Goal: Navigation & Orientation: Understand site structure

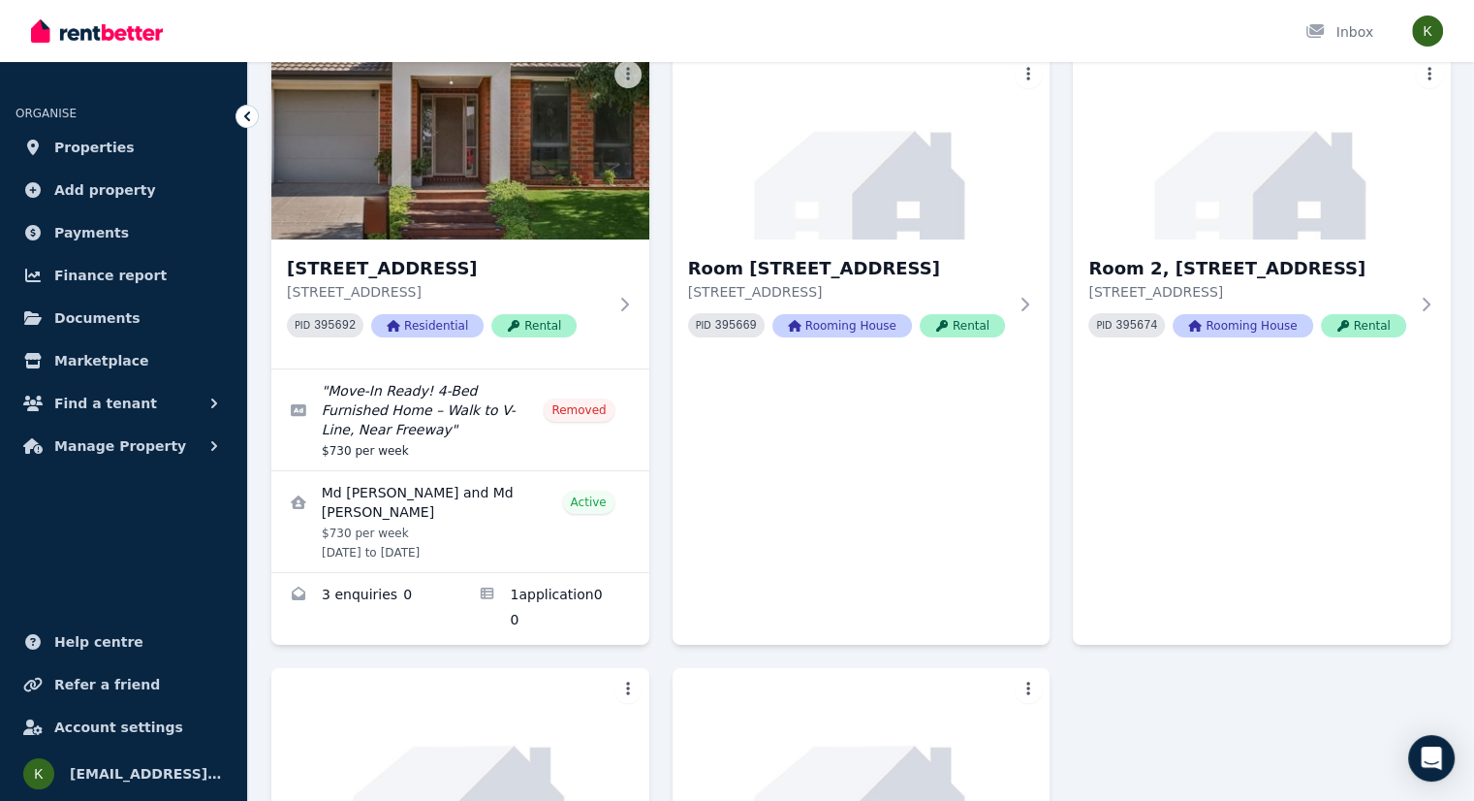
scroll to position [155, 0]
click at [535, 609] on link "Applications for 78 Hatchlands Dr, Deer Park" at bounding box center [554, 610] width 189 height 72
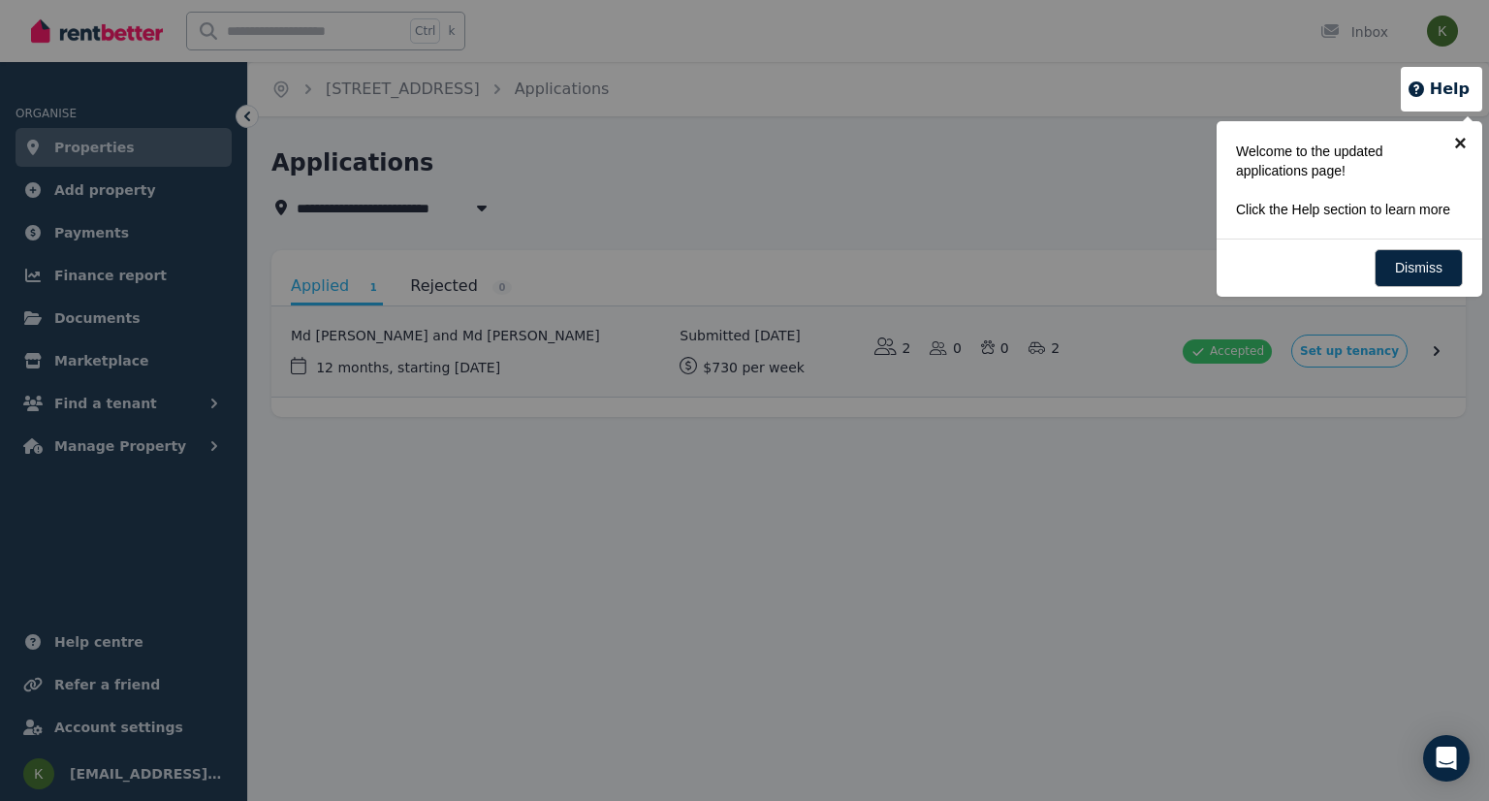
click at [1461, 151] on link "×" at bounding box center [1460, 143] width 44 height 44
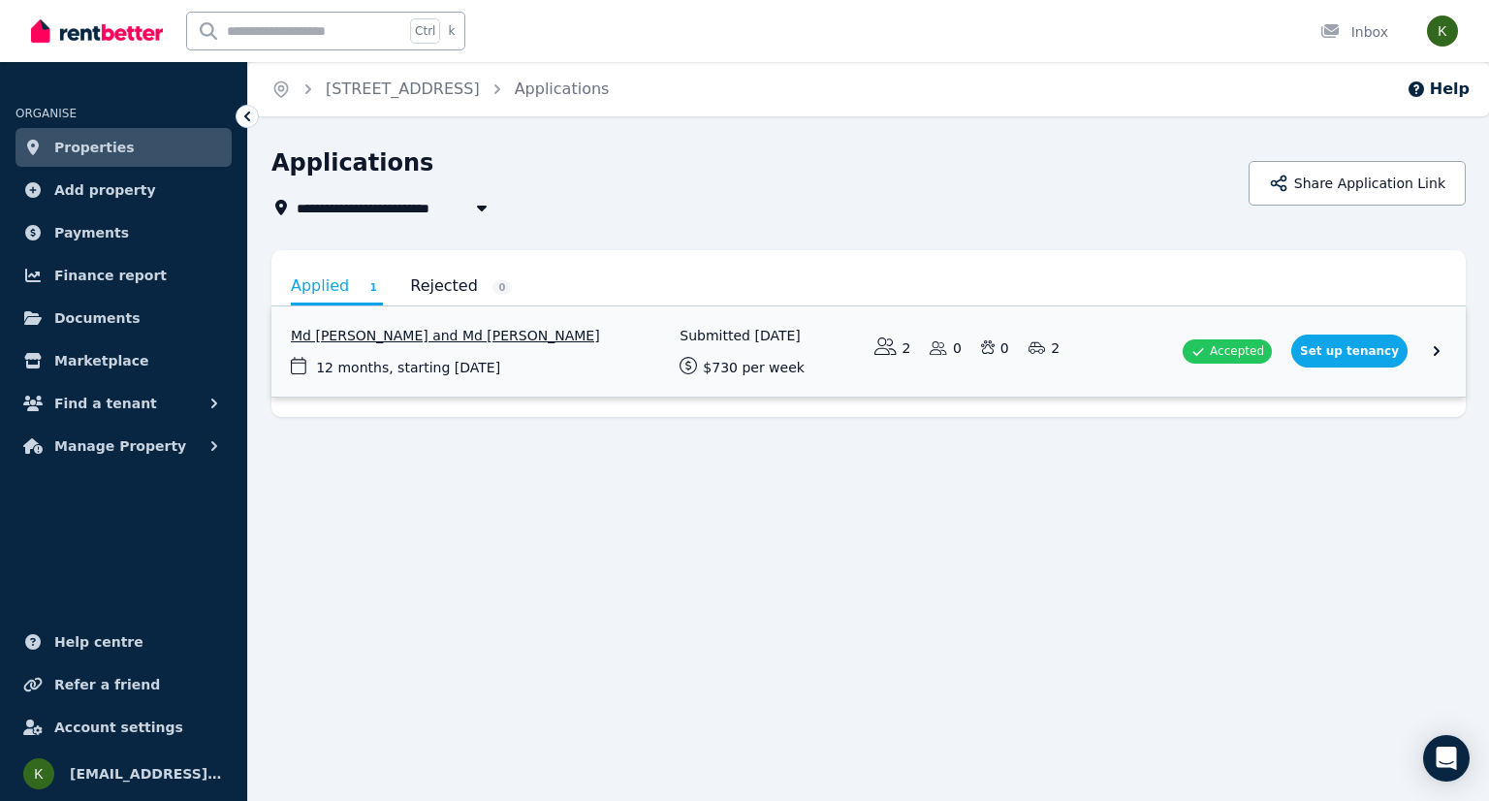
click at [1428, 346] on link "View application: Md Istiak Hossain and Md Sazidur Rahman" at bounding box center [868, 351] width 1194 height 90
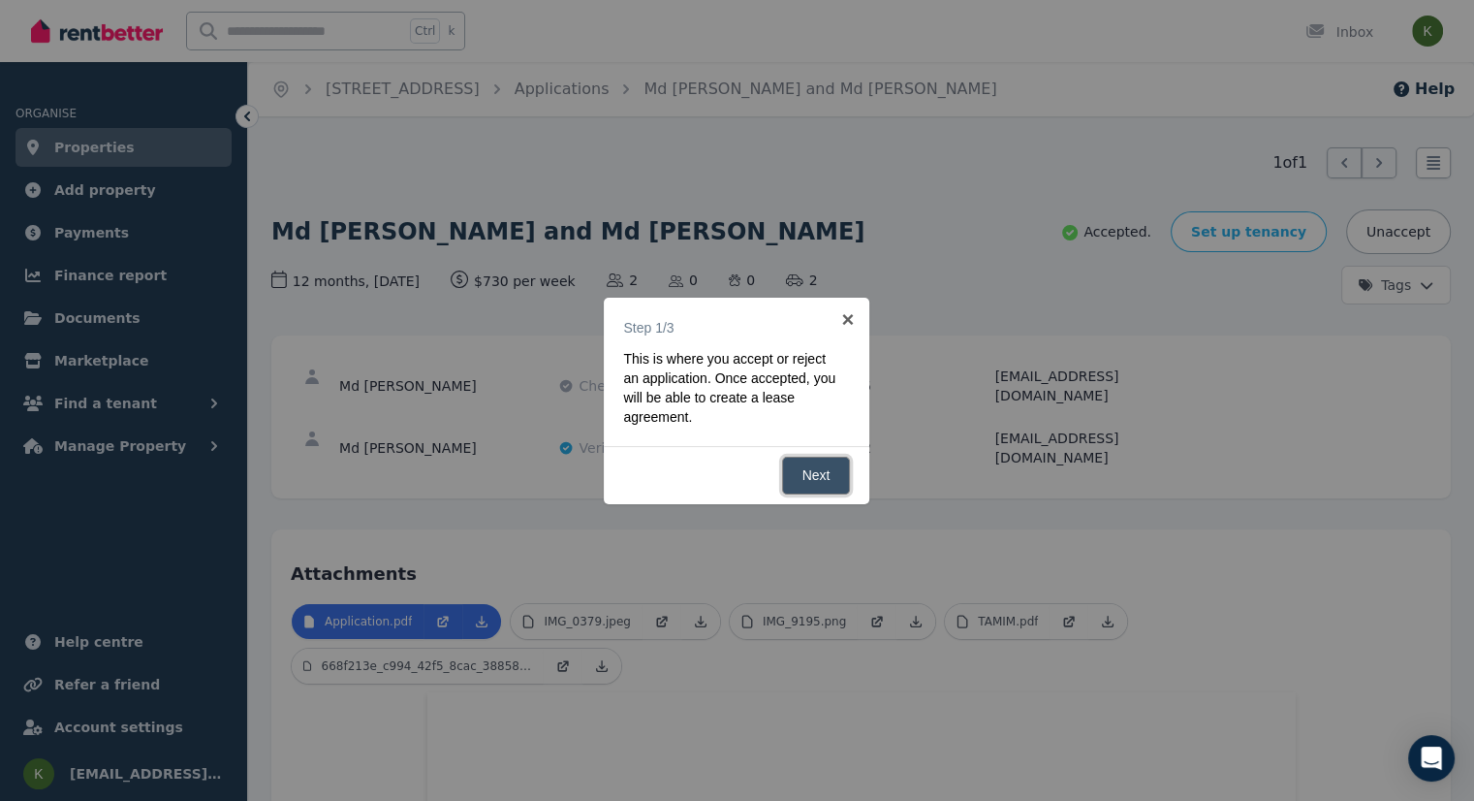
click at [825, 473] on link "Next" at bounding box center [816, 475] width 69 height 38
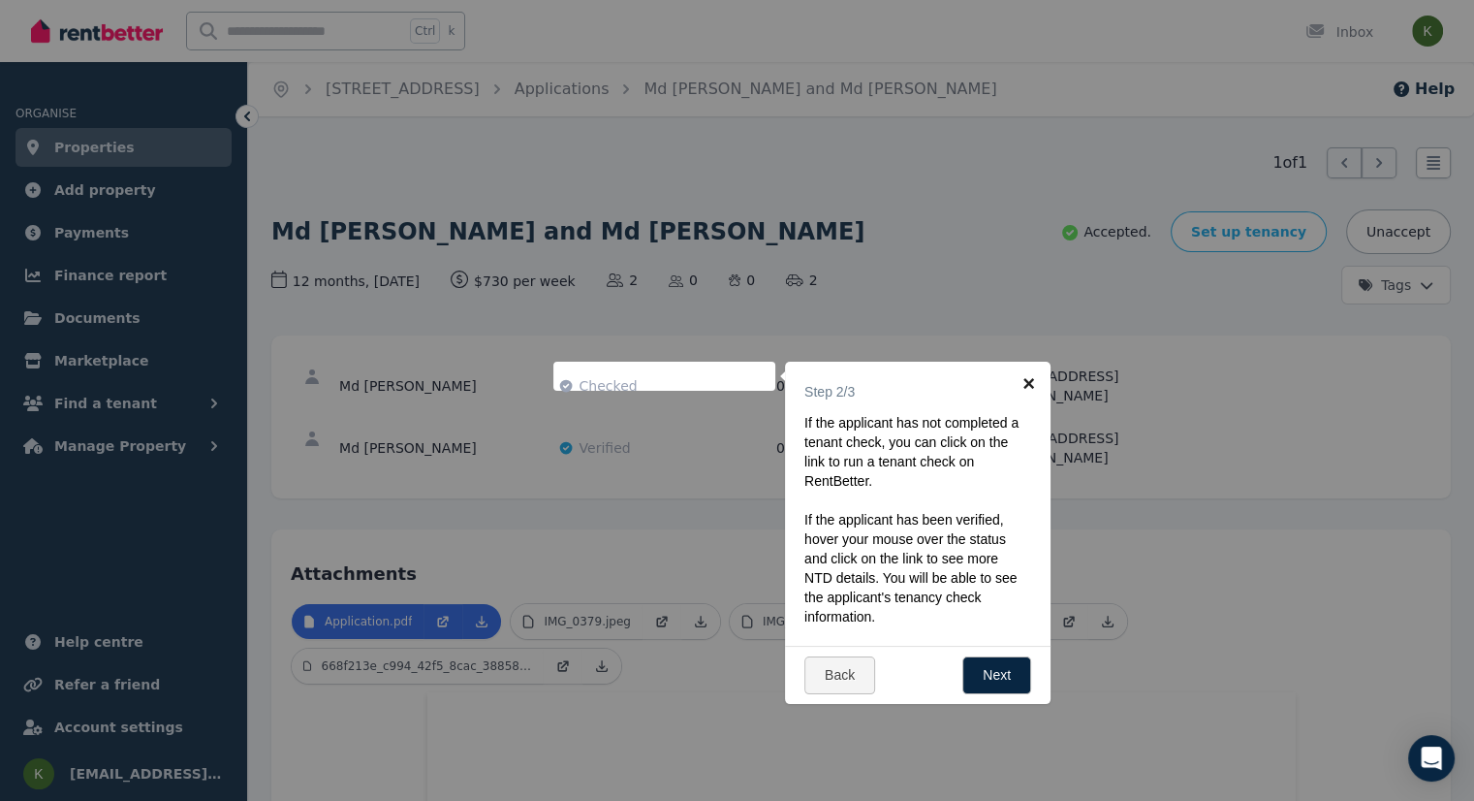
click at [1033, 385] on link "×" at bounding box center [1029, 383] width 44 height 44
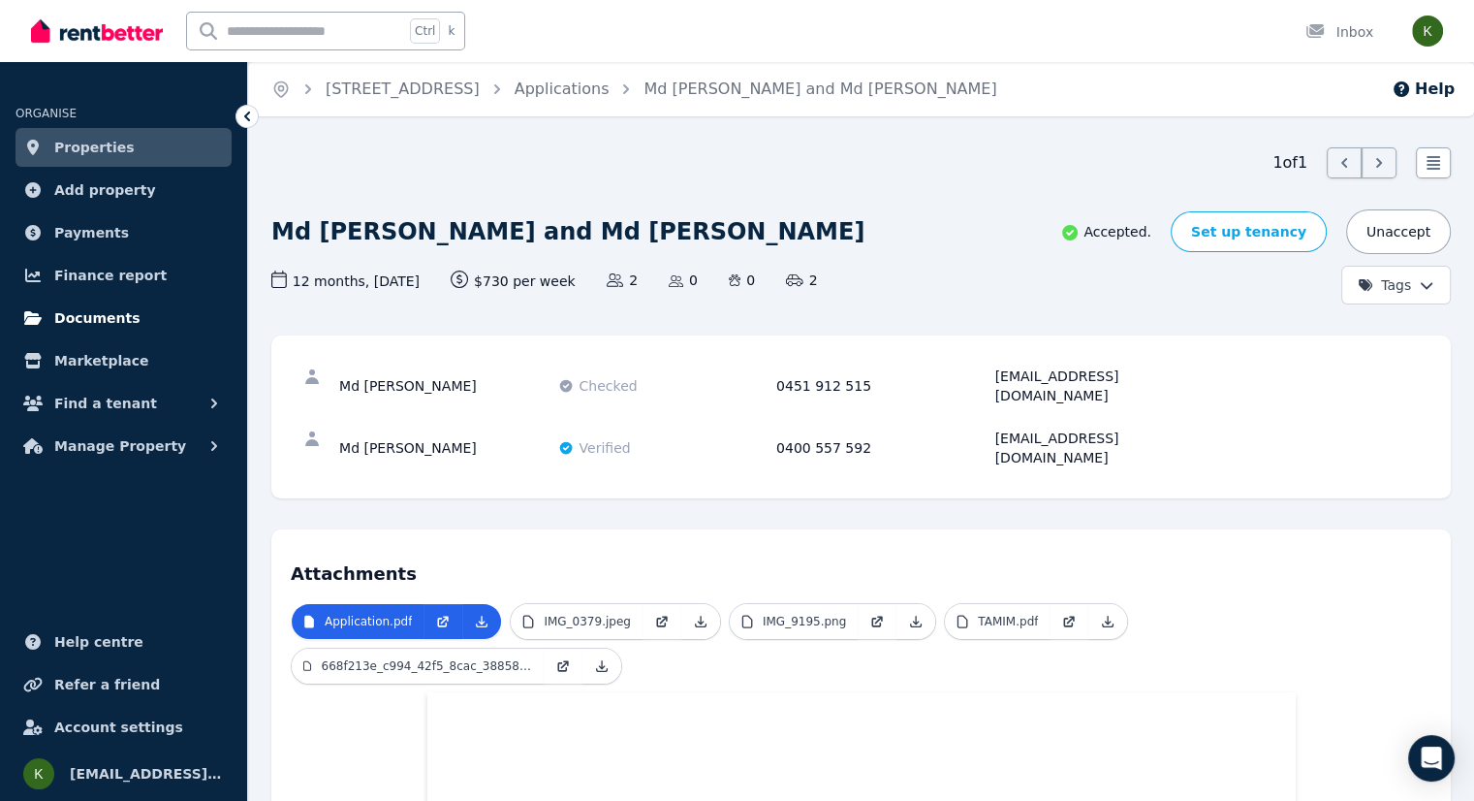
click at [117, 329] on span "Documents" at bounding box center [97, 317] width 86 height 23
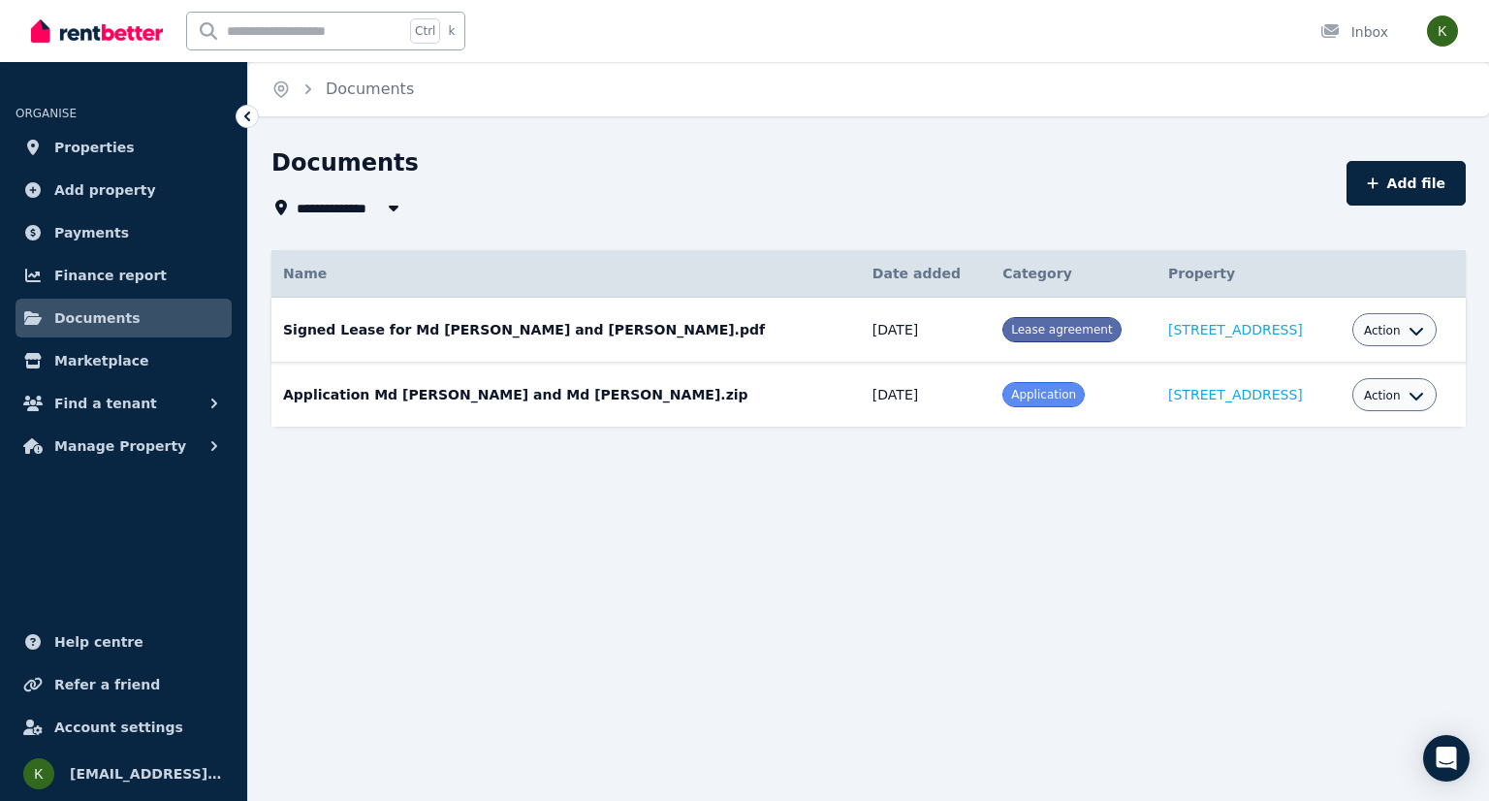
click at [1379, 334] on span "Action" at bounding box center [1382, 331] width 37 height 16
click at [1300, 443] on link "Download" at bounding box center [1335, 443] width 186 height 35
click at [140, 287] on link "Finance report" at bounding box center [124, 275] width 216 height 39
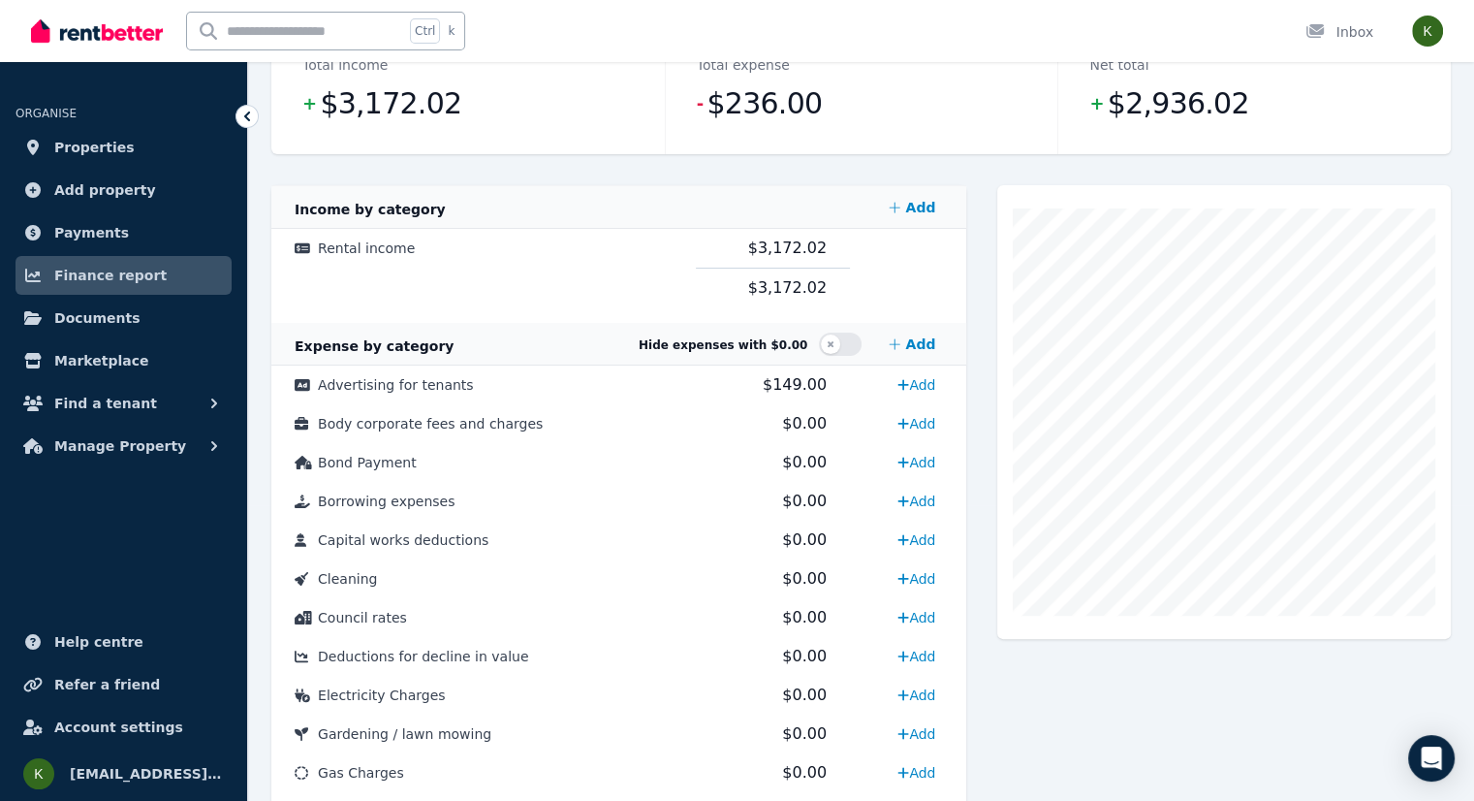
scroll to position [395, 0]
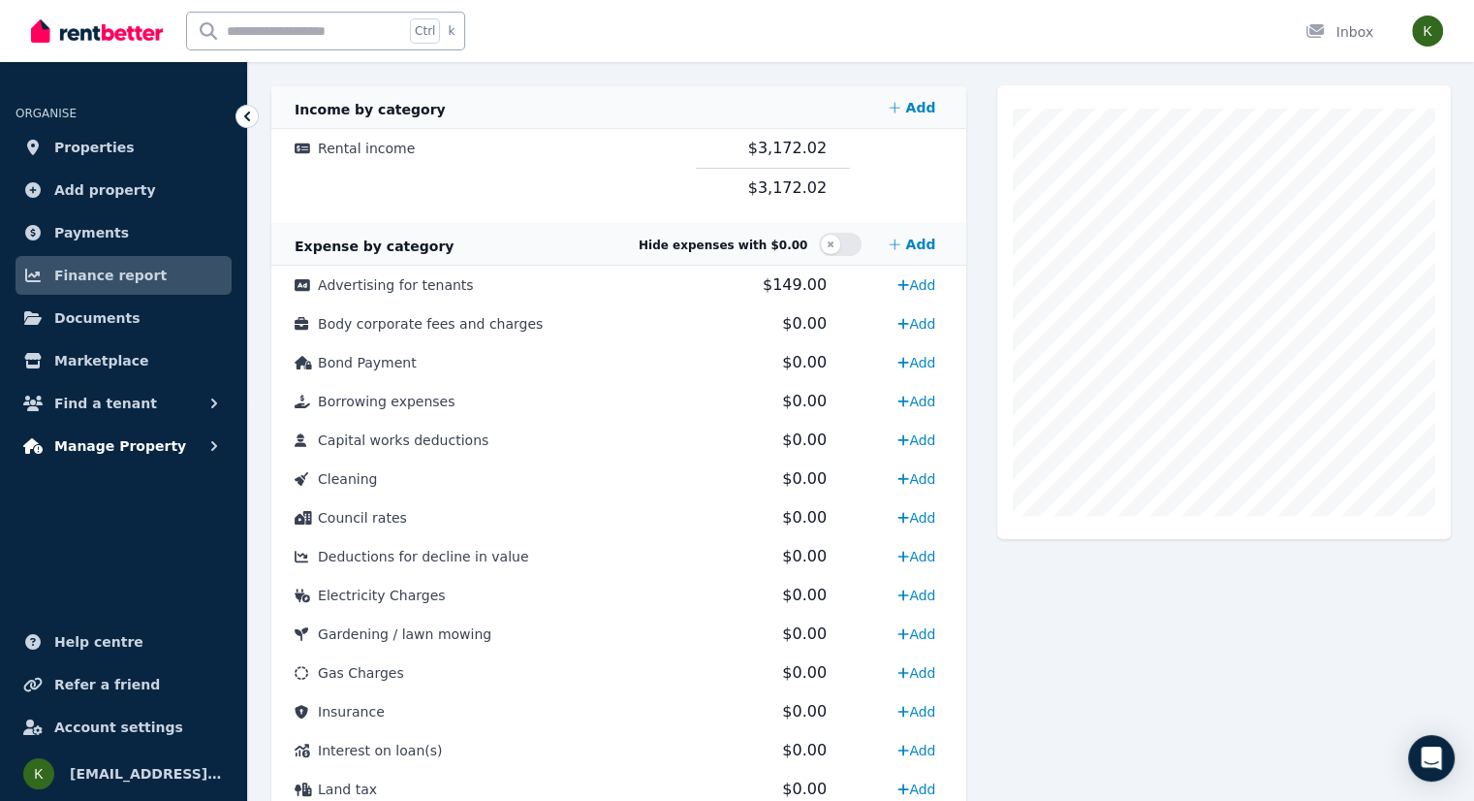
click at [110, 450] on span "Manage Property" at bounding box center [120, 445] width 132 height 23
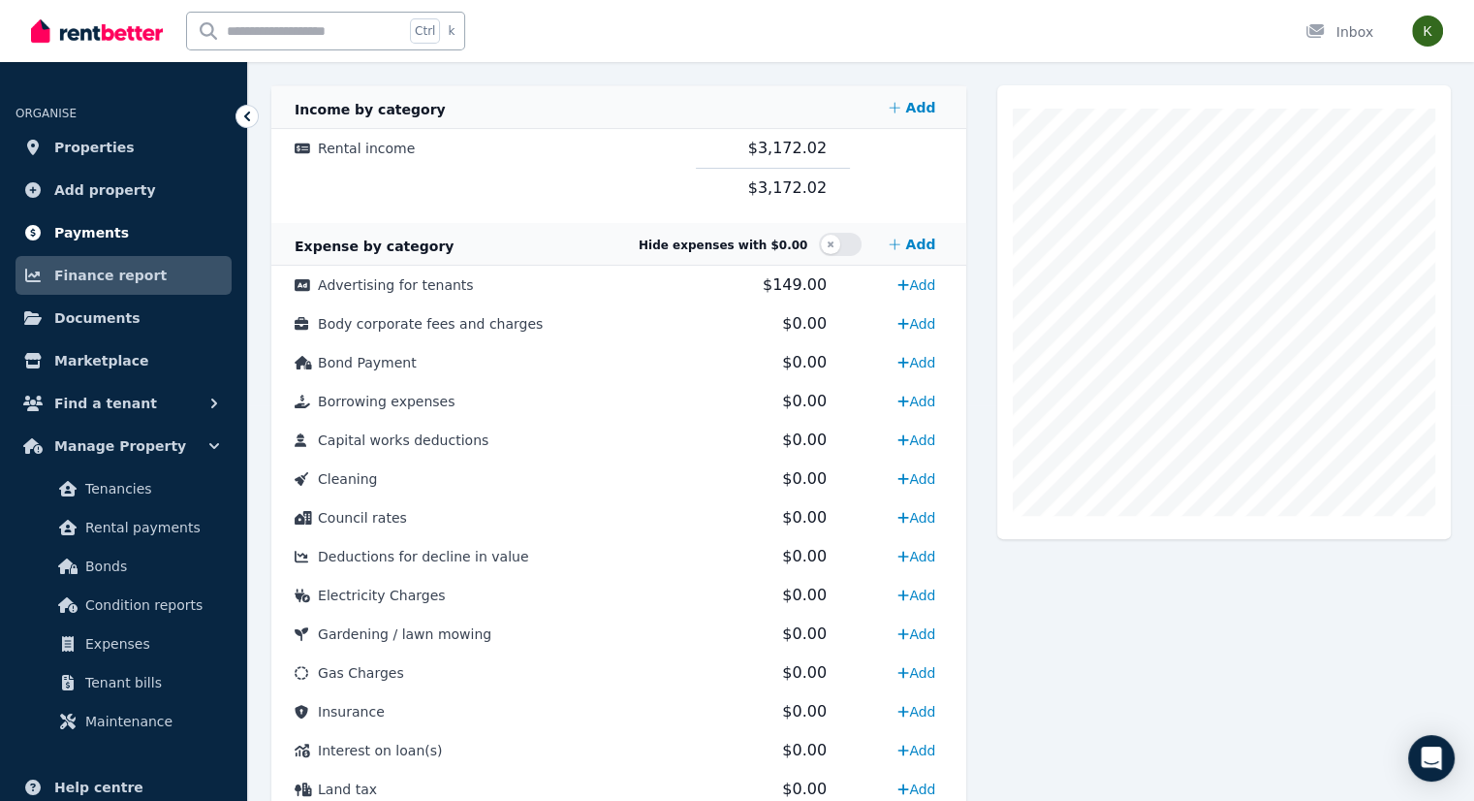
click at [93, 232] on span "Payments" at bounding box center [91, 232] width 75 height 23
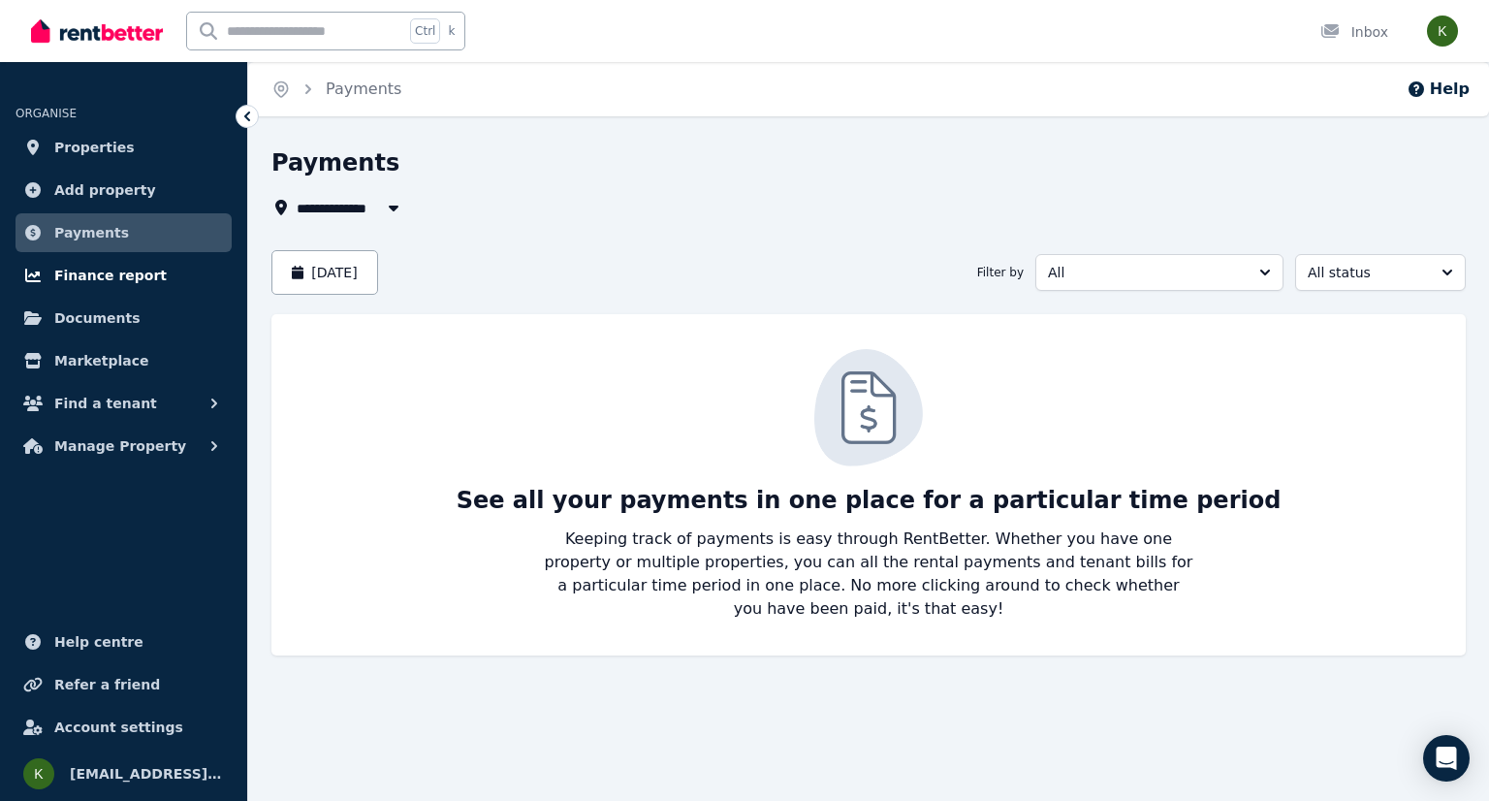
click at [93, 271] on span "Finance report" at bounding box center [110, 275] width 112 height 23
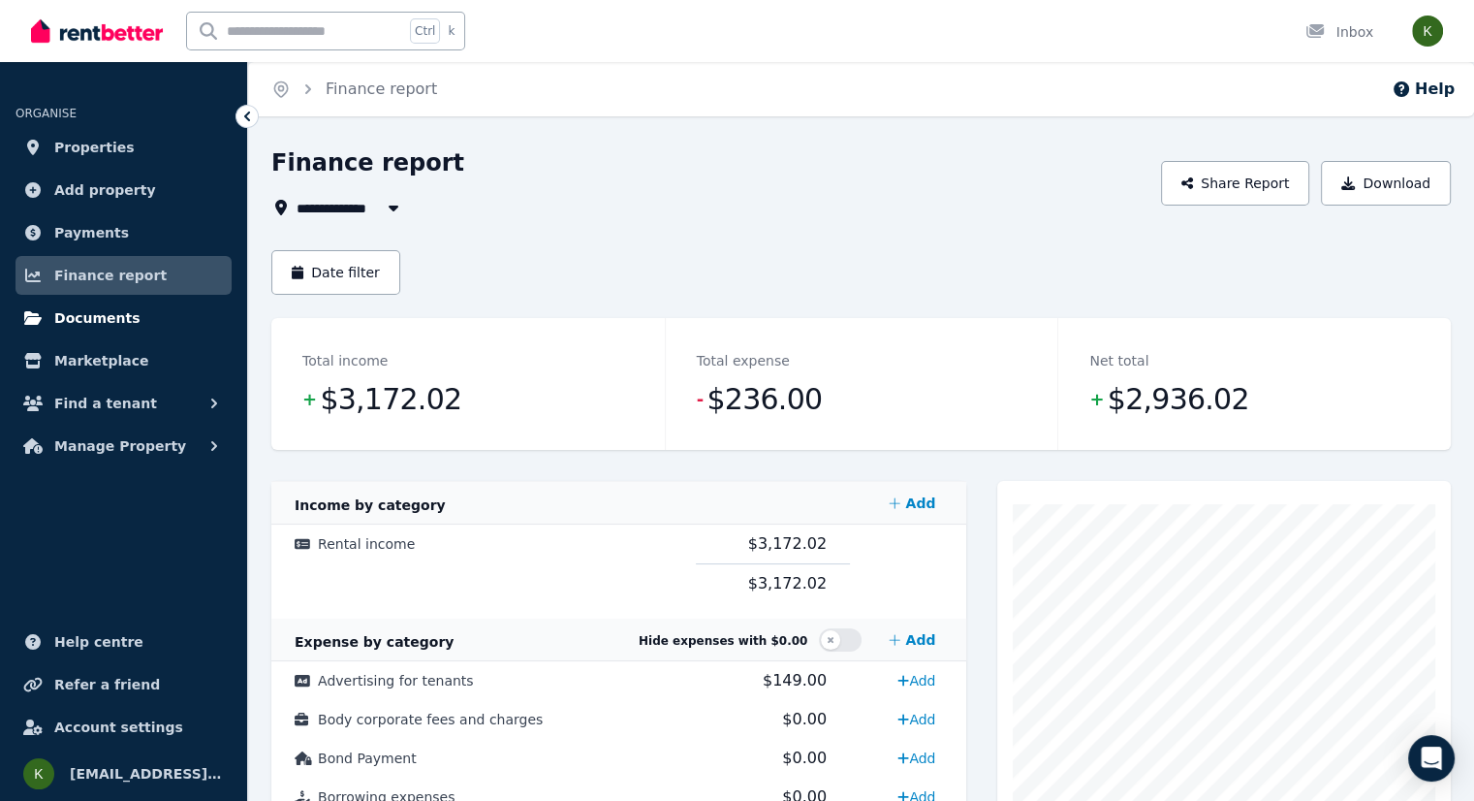
click at [103, 331] on link "Documents" at bounding box center [124, 318] width 216 height 39
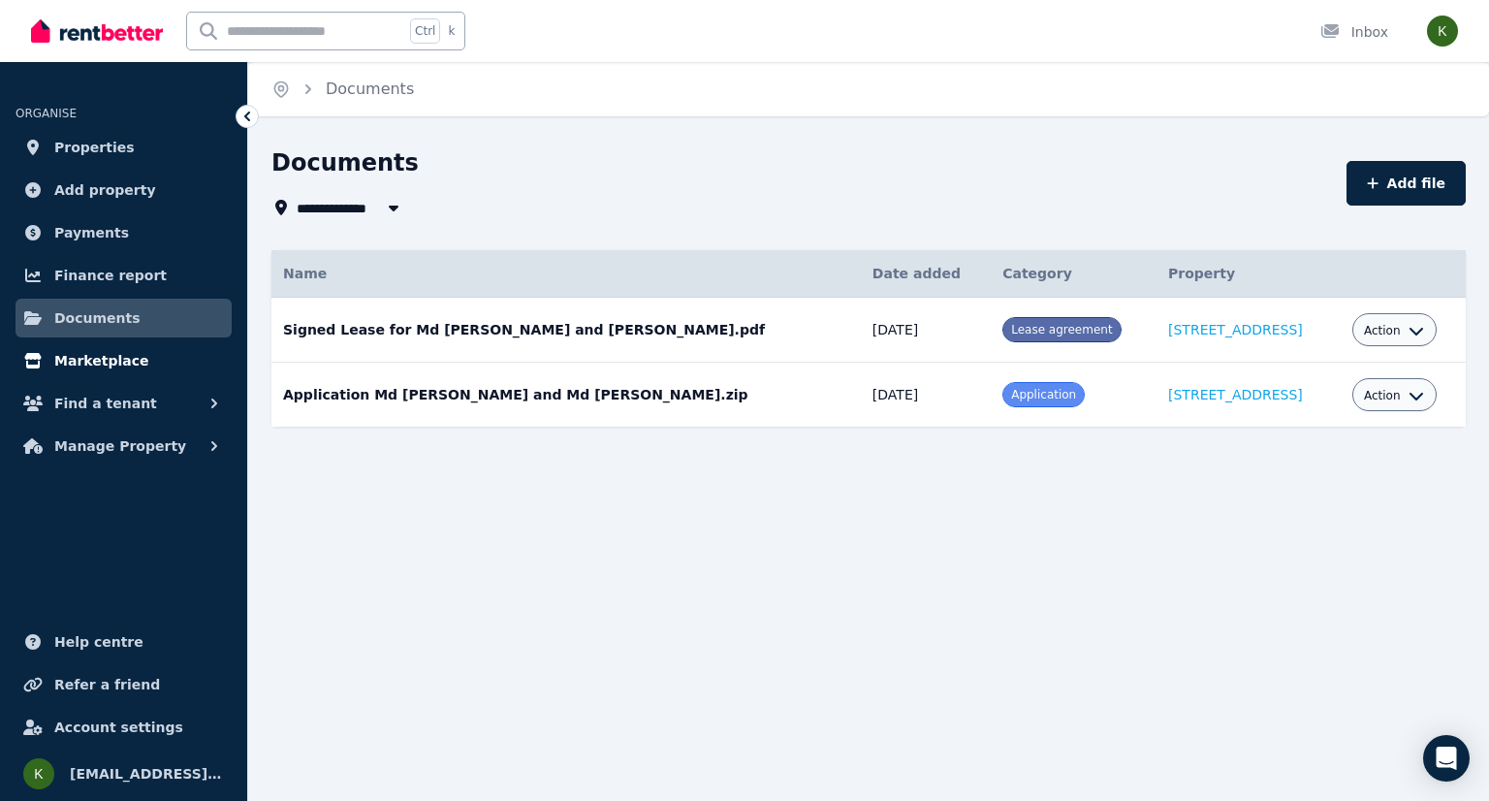
click at [101, 365] on span "Marketplace" at bounding box center [101, 360] width 94 height 23
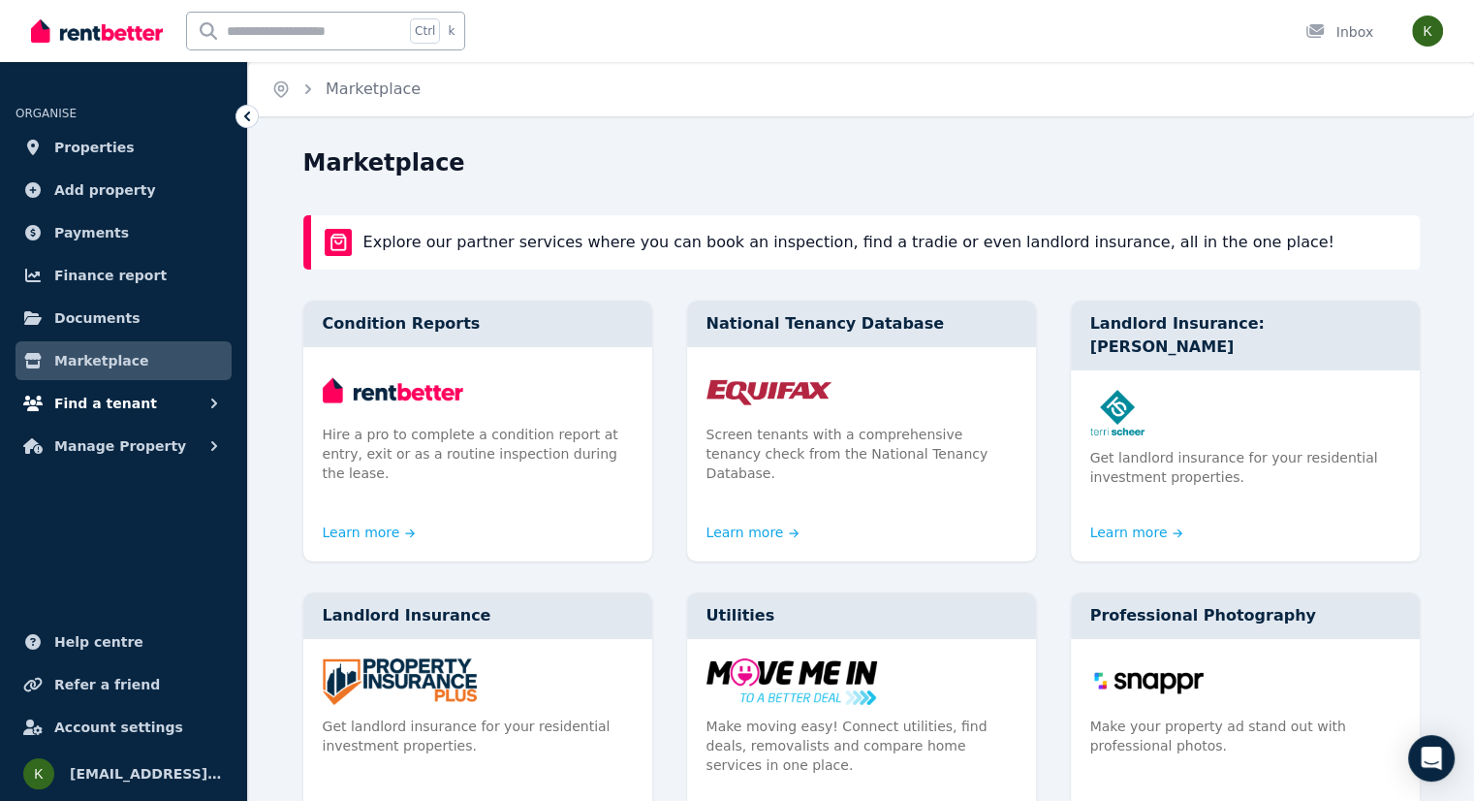
click at [105, 396] on span "Find a tenant" at bounding box center [105, 403] width 103 height 23
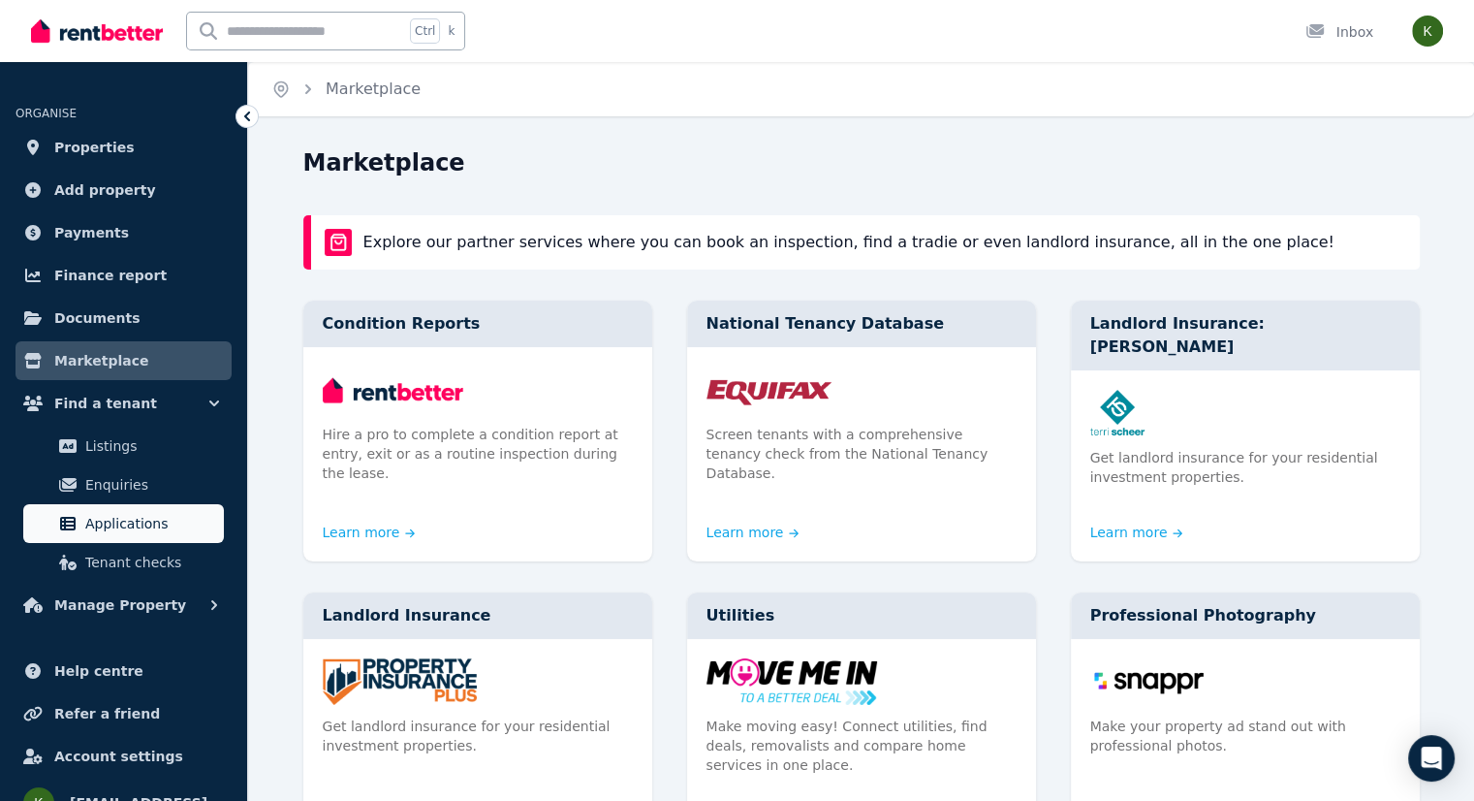
click at [90, 540] on link "Applications" at bounding box center [123, 523] width 201 height 39
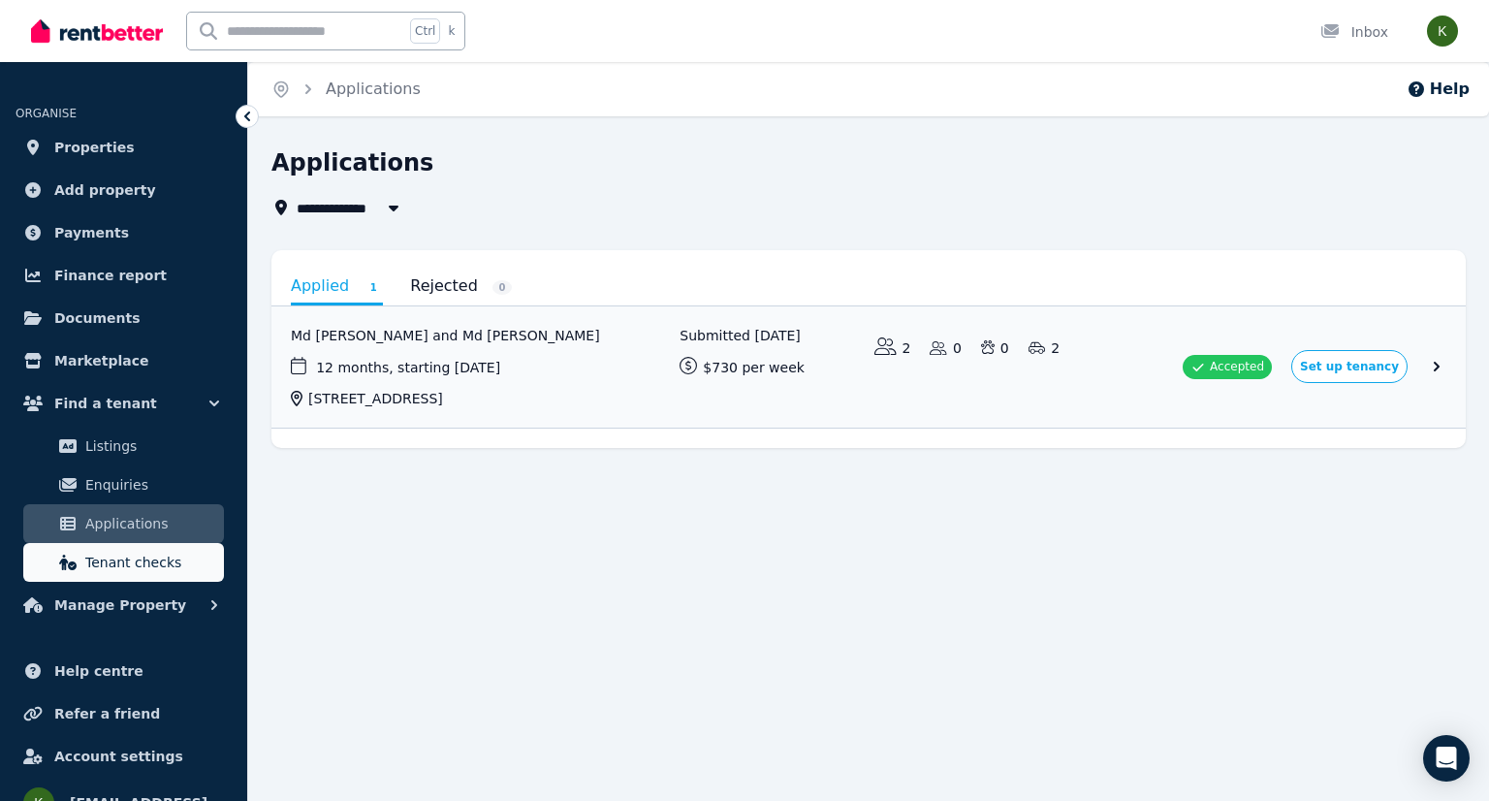
click at [111, 567] on span "Tenant checks" at bounding box center [150, 561] width 131 height 23
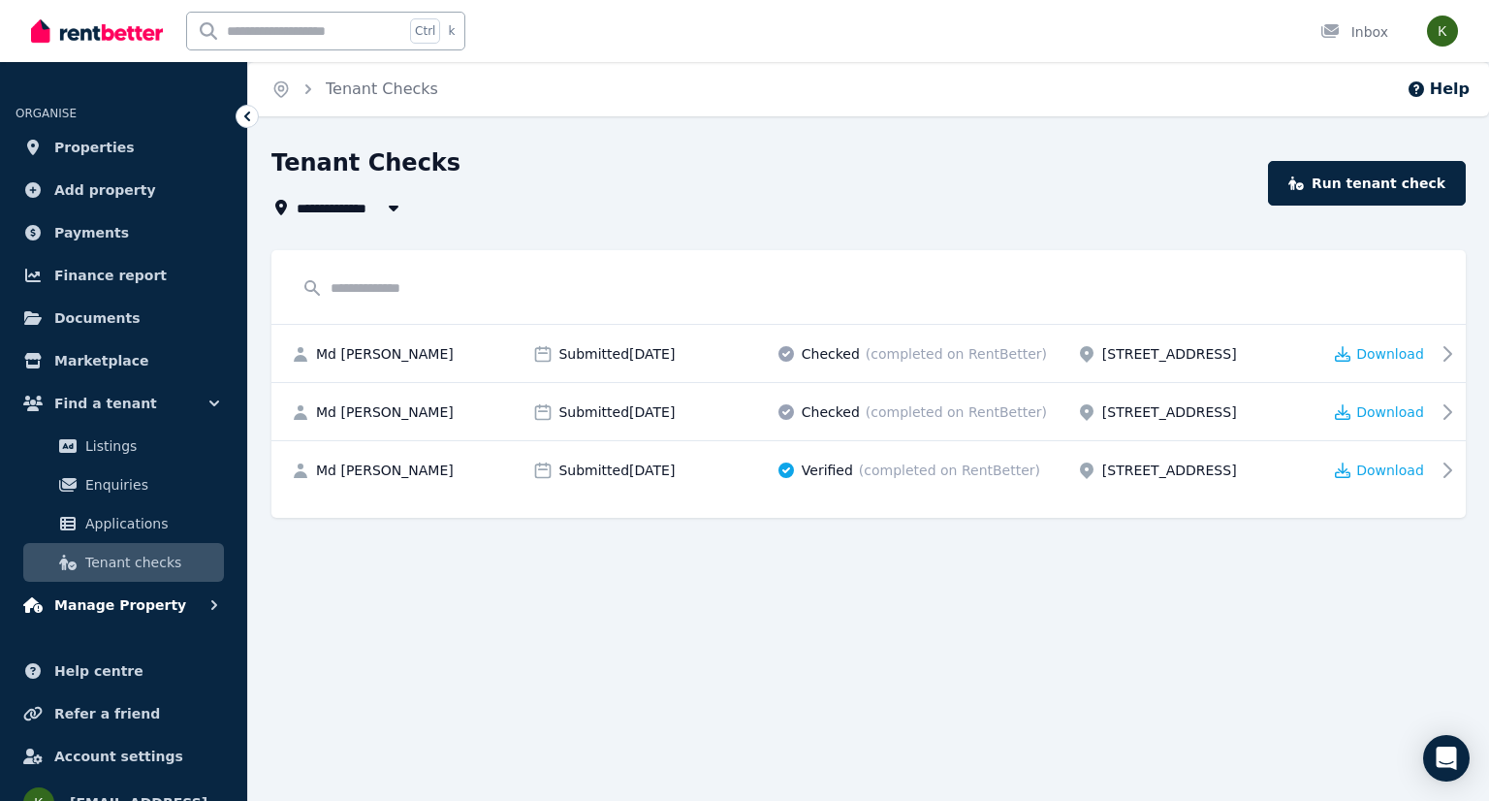
click at [127, 600] on span "Manage Property" at bounding box center [120, 604] width 132 height 23
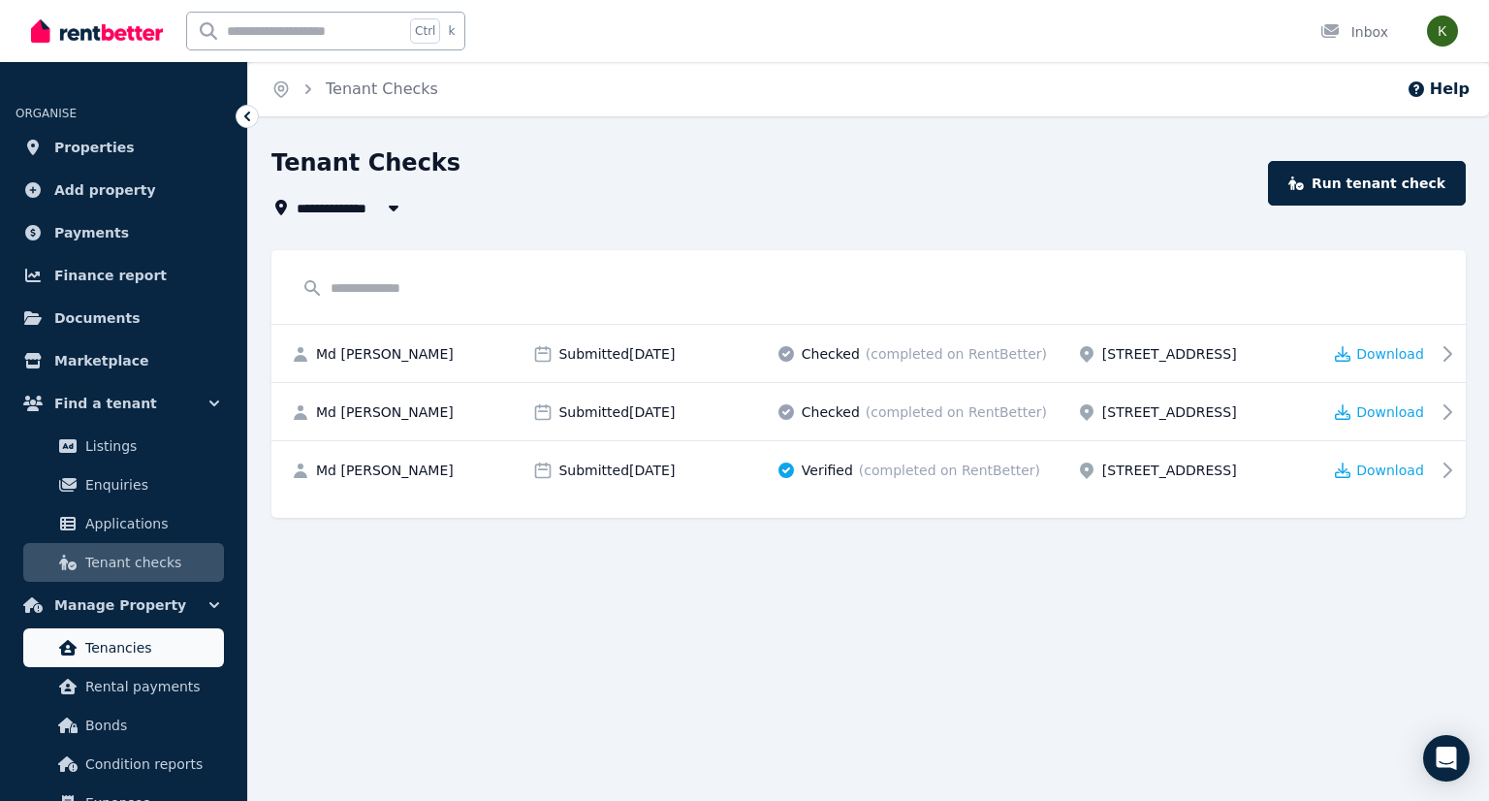
click at [117, 656] on span "Tenancies" at bounding box center [150, 647] width 131 height 23
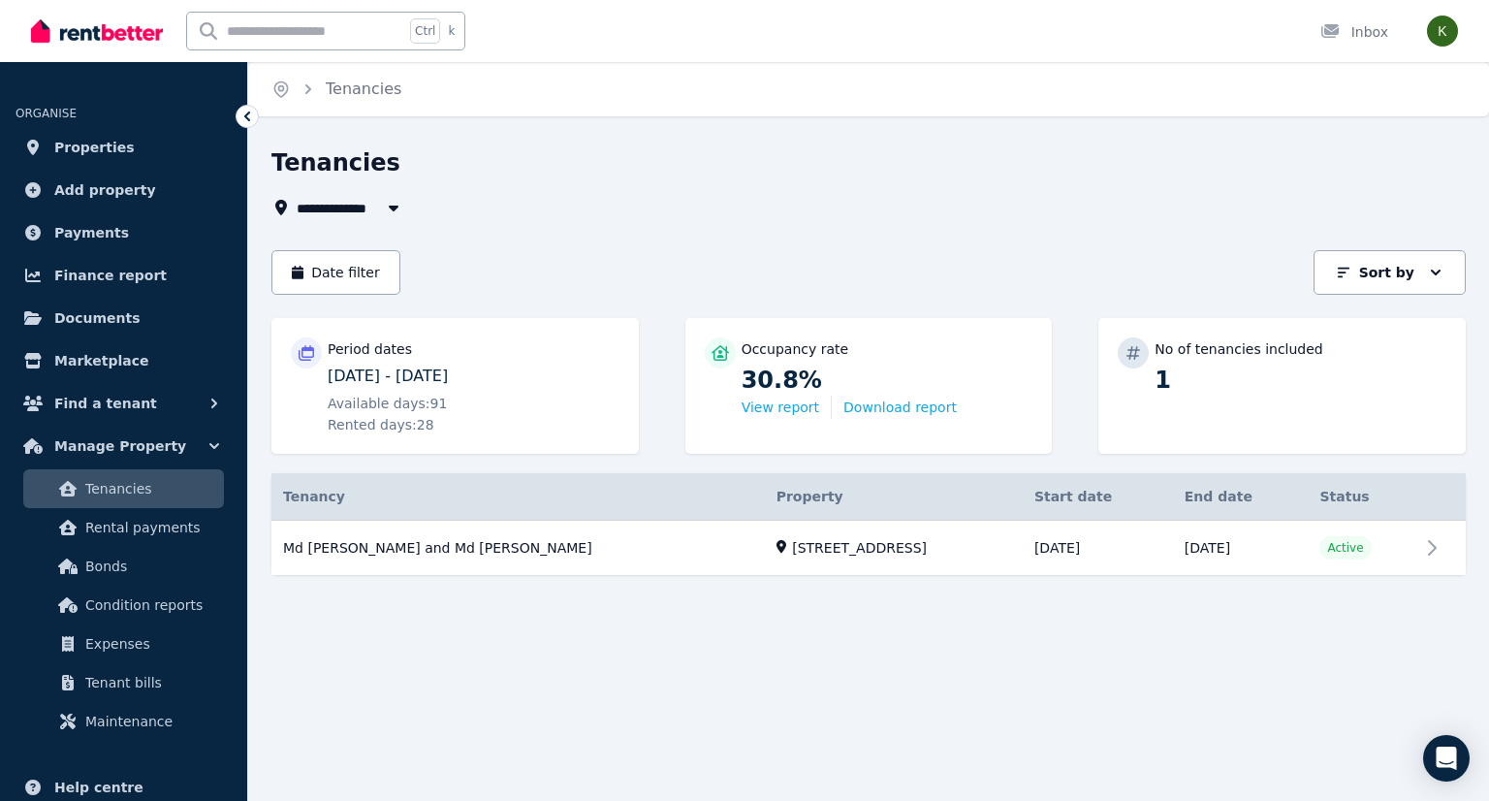
click at [117, 656] on link "Expenses" at bounding box center [123, 643] width 201 height 39
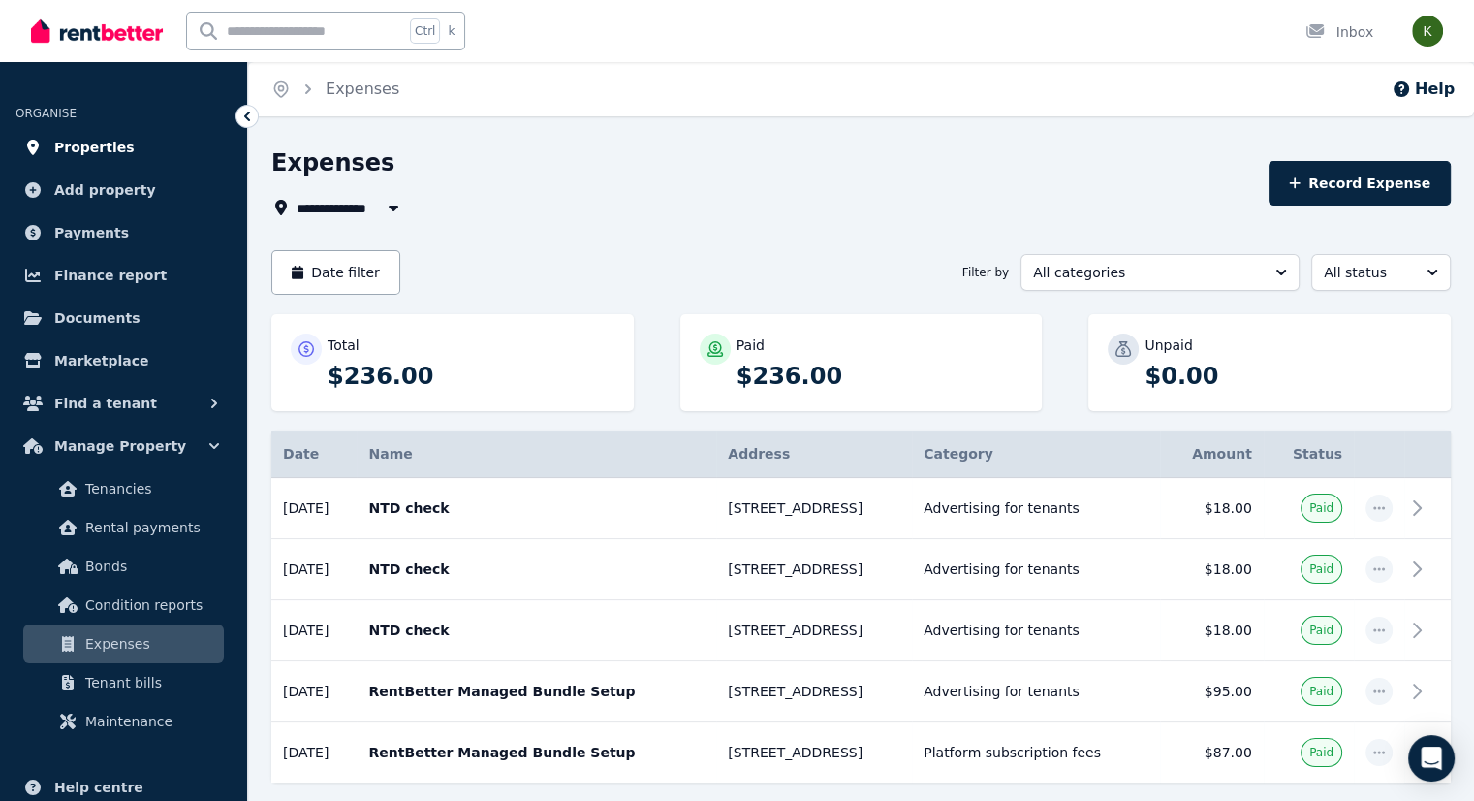
click at [59, 154] on span "Properties" at bounding box center [94, 147] width 80 height 23
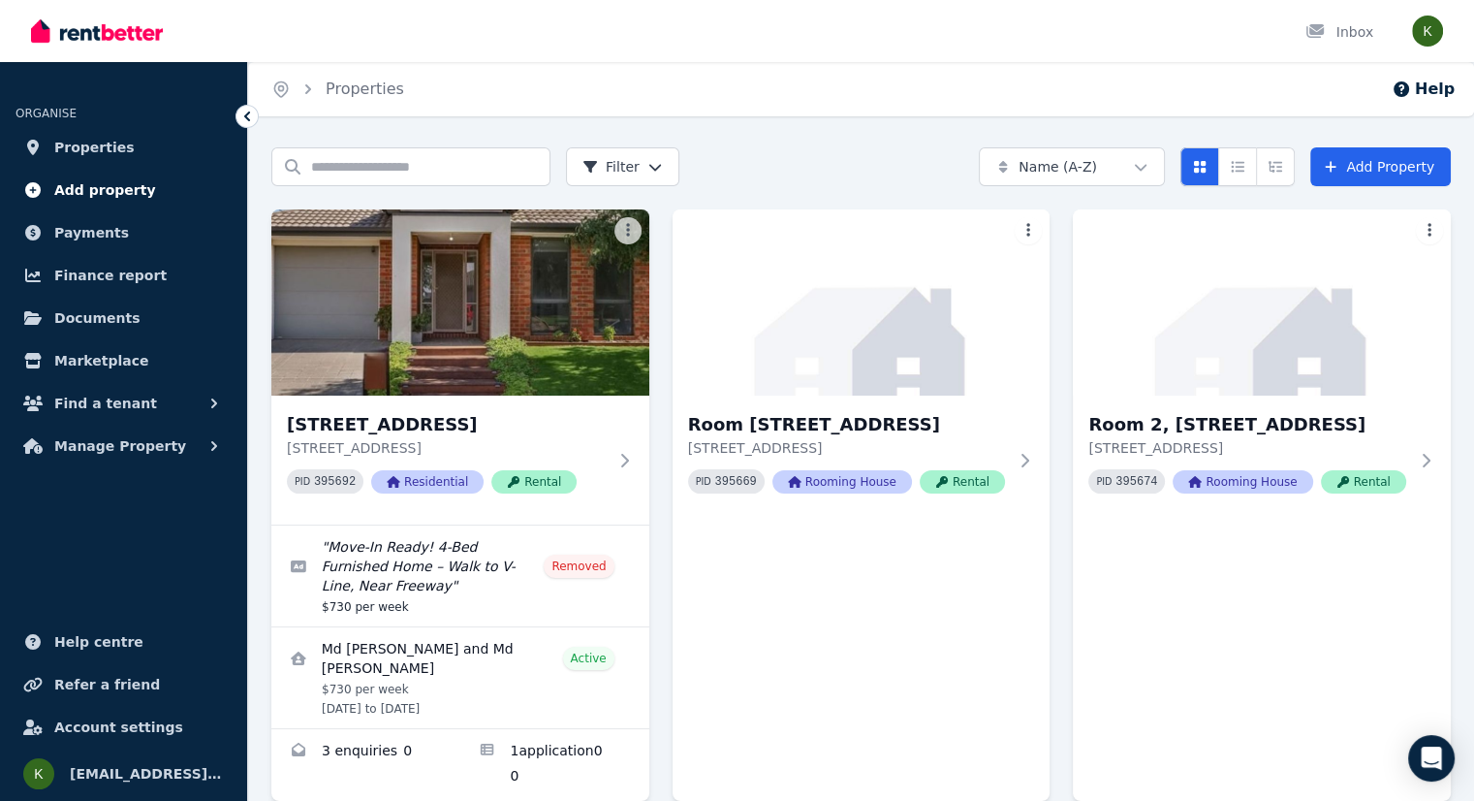
click at [78, 182] on span "Add property" at bounding box center [105, 189] width 102 height 23
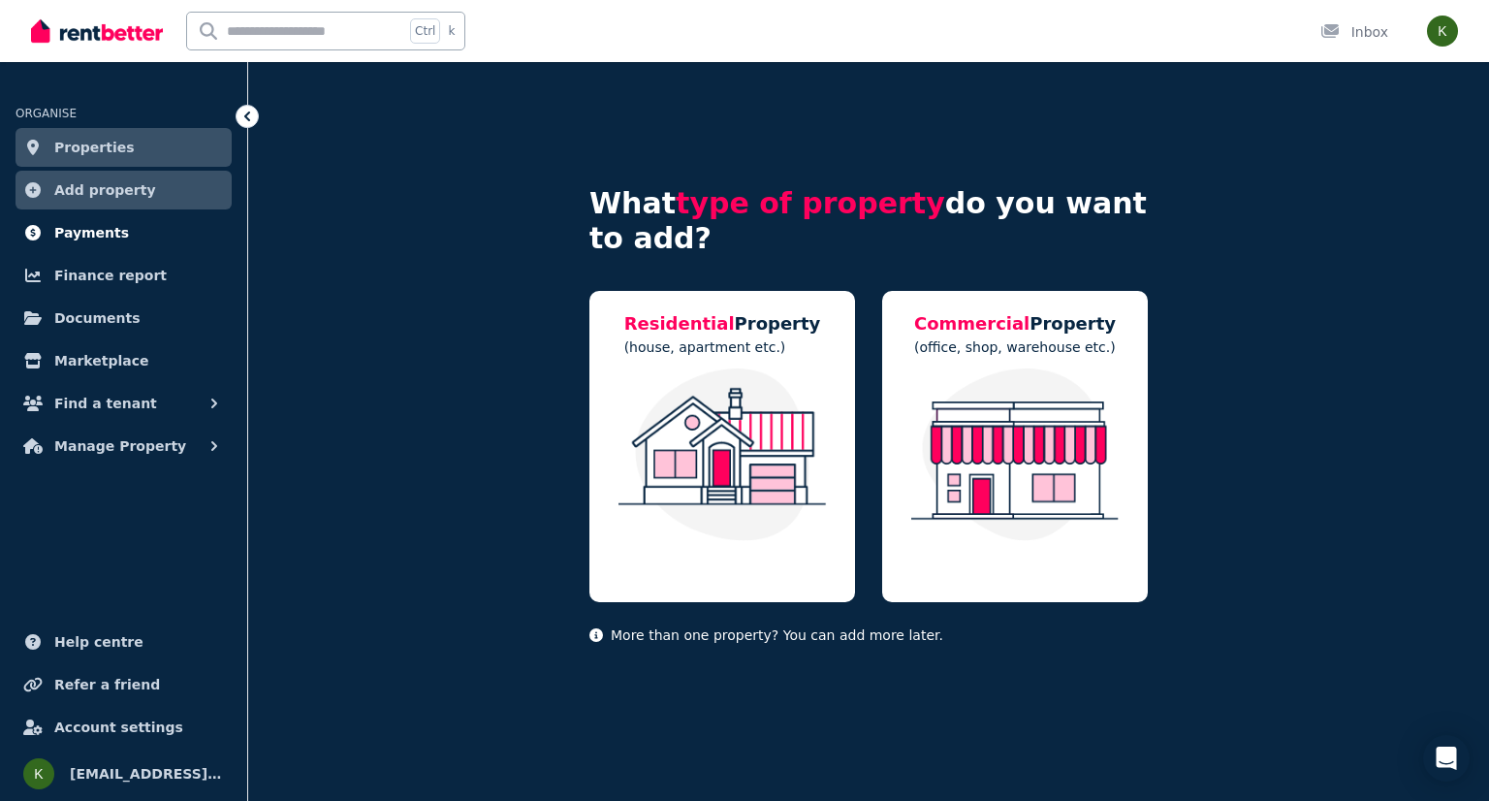
click at [87, 237] on span "Payments" at bounding box center [91, 232] width 75 height 23
